Goal: Task Accomplishment & Management: Use online tool/utility

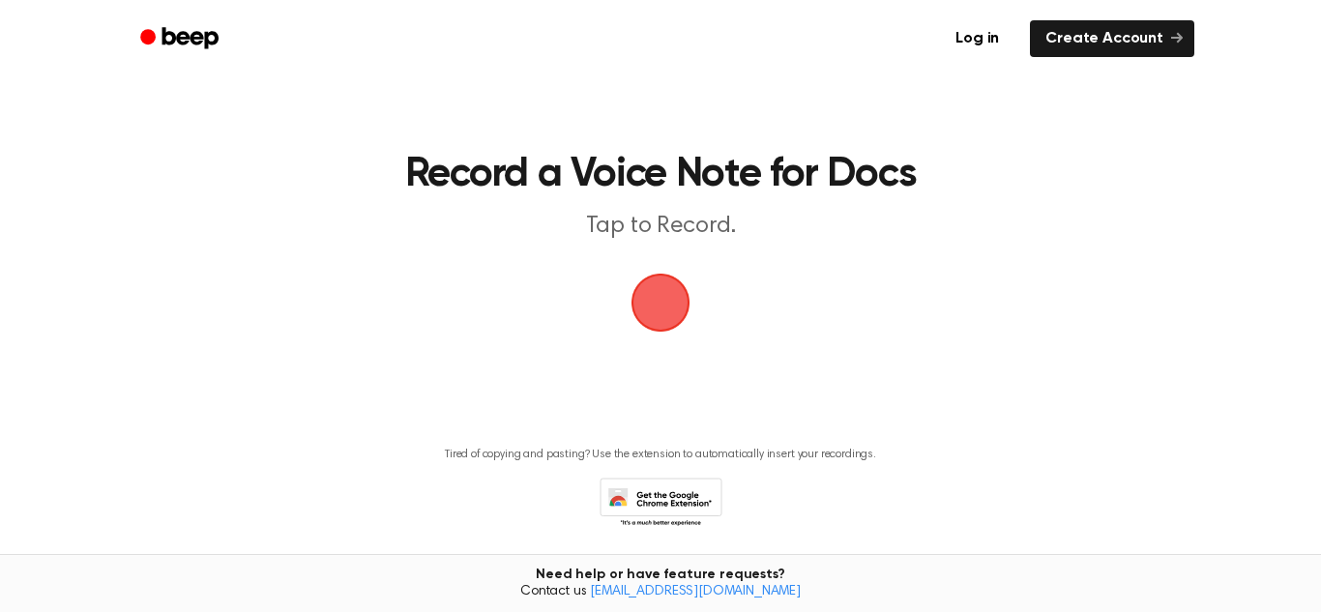
click at [670, 311] on span "button" at bounding box center [661, 303] width 54 height 54
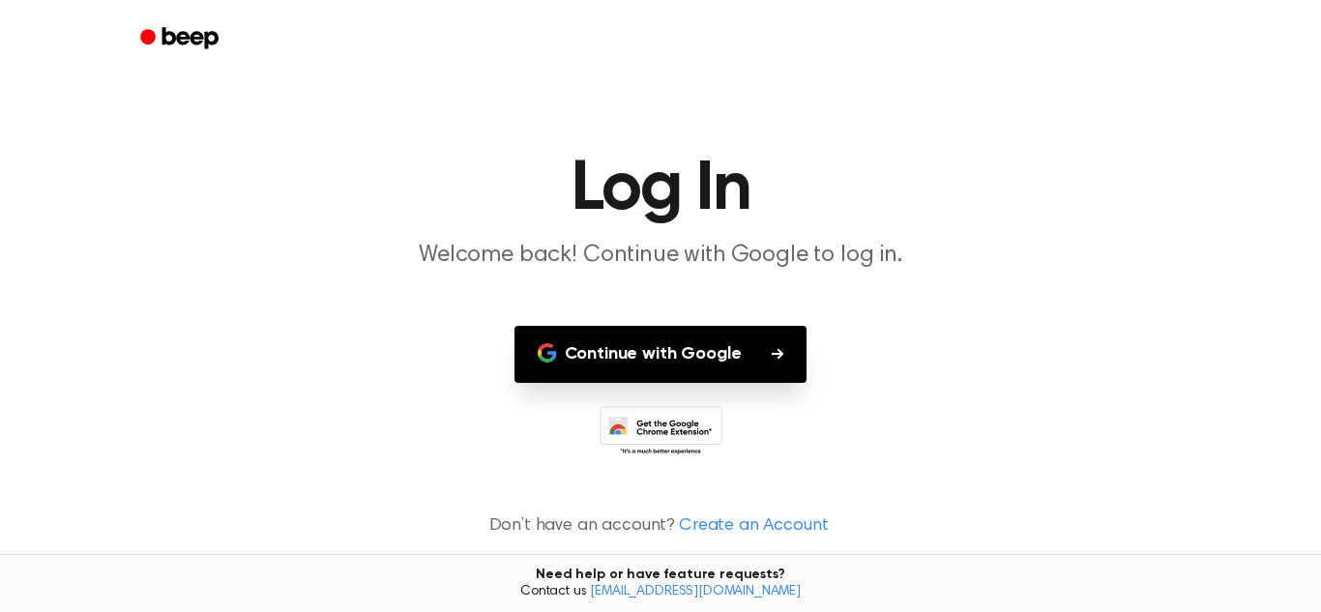
click at [15, 3] on header at bounding box center [660, 38] width 1321 height 77
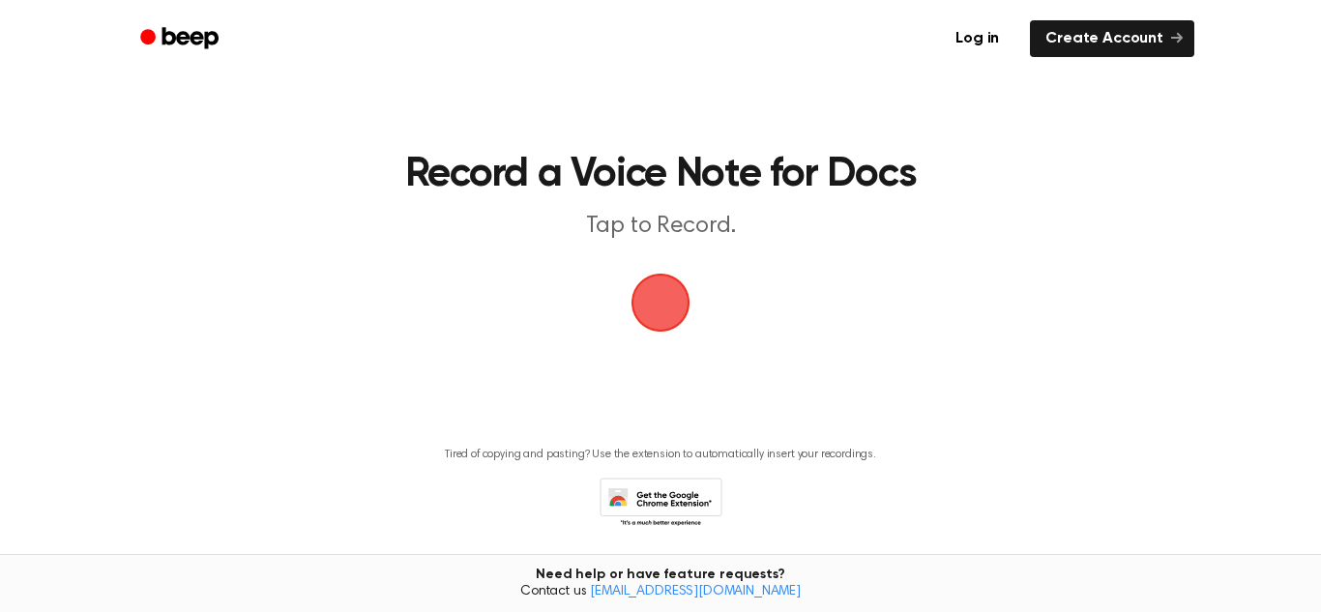
click at [667, 304] on span "button" at bounding box center [661, 303] width 54 height 54
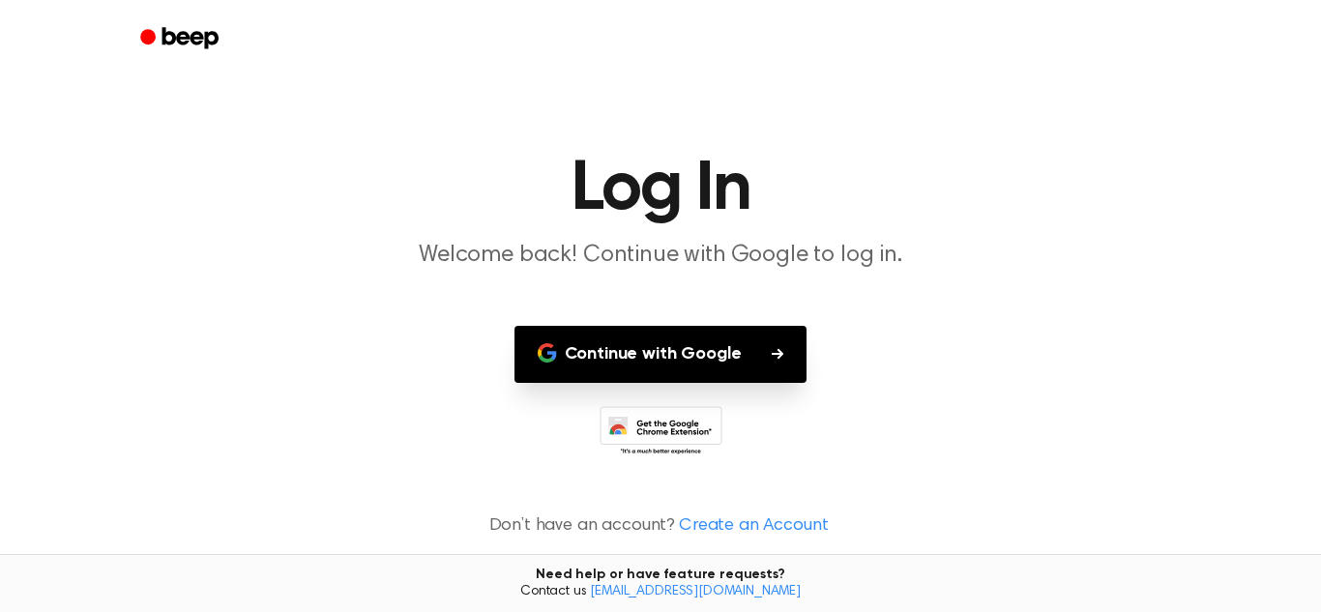
click at [667, 304] on main "Log In Welcome back! Continue with Google to log in. Continue with Google Don’t…" at bounding box center [660, 306] width 1321 height 612
click at [99, 26] on header at bounding box center [660, 38] width 1321 height 77
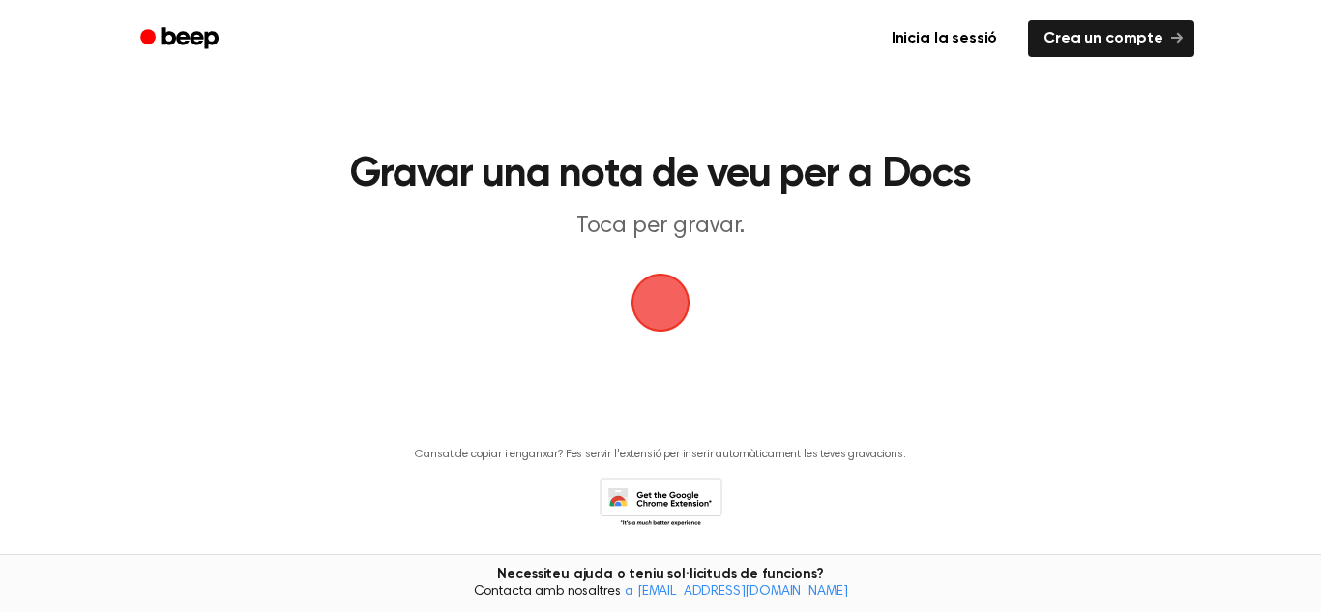
click at [673, 309] on span "button" at bounding box center [661, 303] width 54 height 54
